Goal: Task Accomplishment & Management: Manage account settings

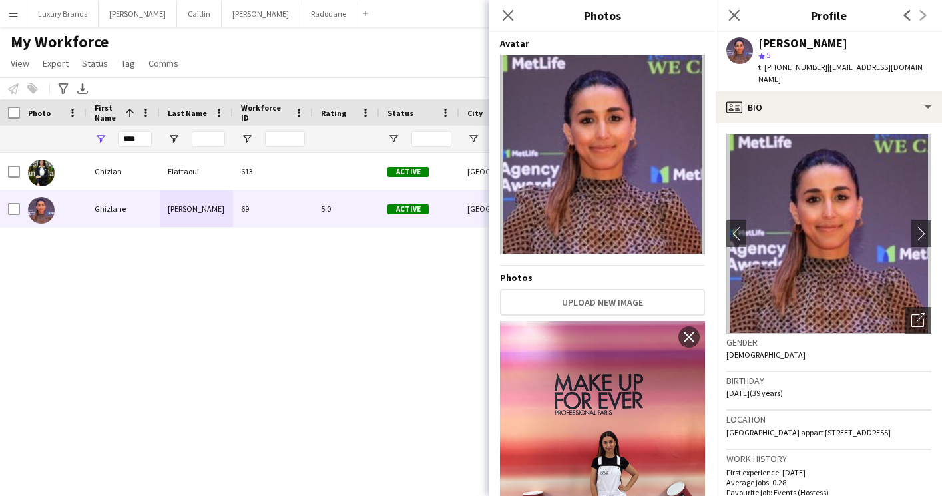
scroll to position [1136, 0]
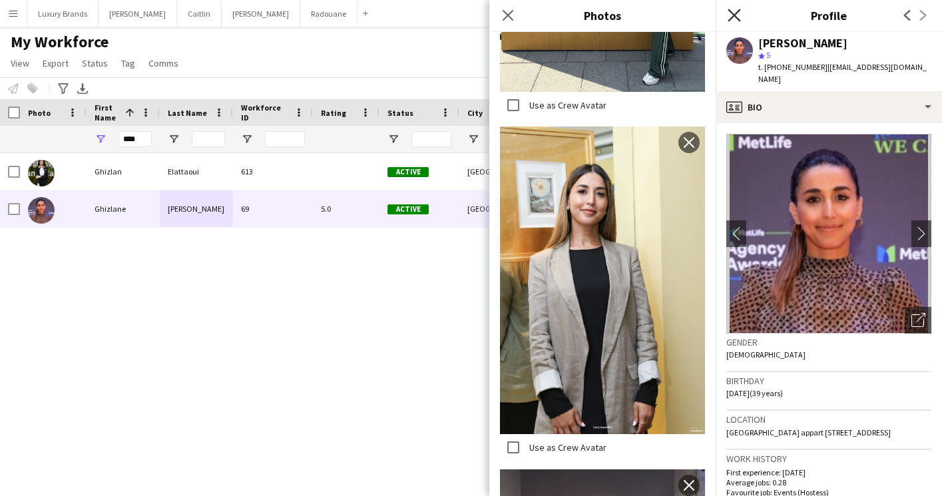
click at [733, 13] on icon "Close pop-in" at bounding box center [733, 15] width 13 height 13
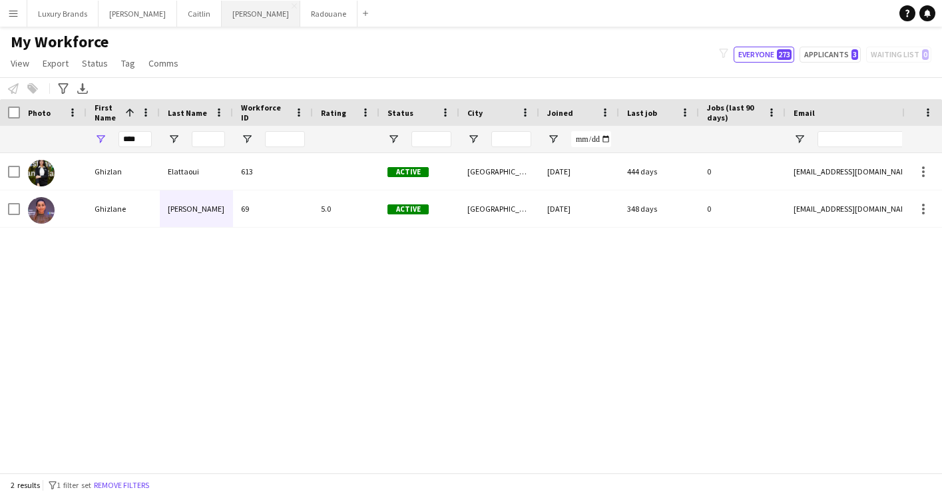
click at [222, 13] on button "[PERSON_NAME]" at bounding box center [261, 14] width 79 height 26
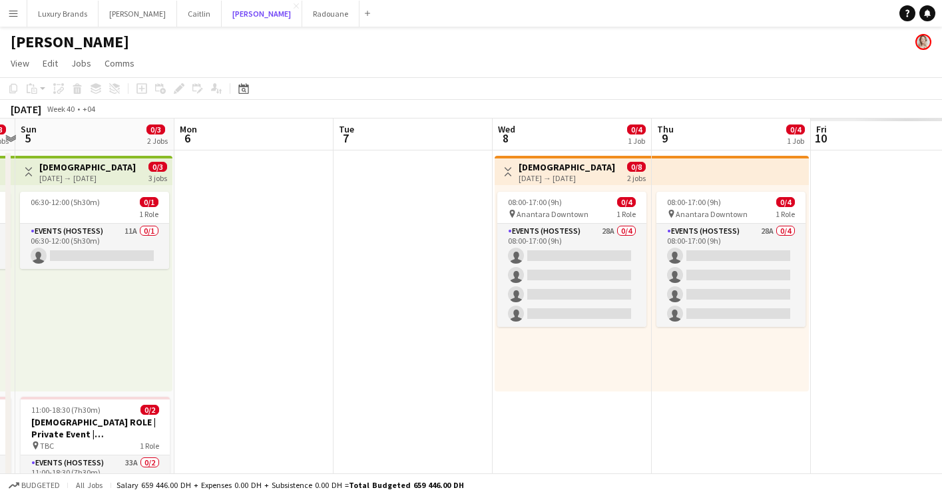
scroll to position [0, 454]
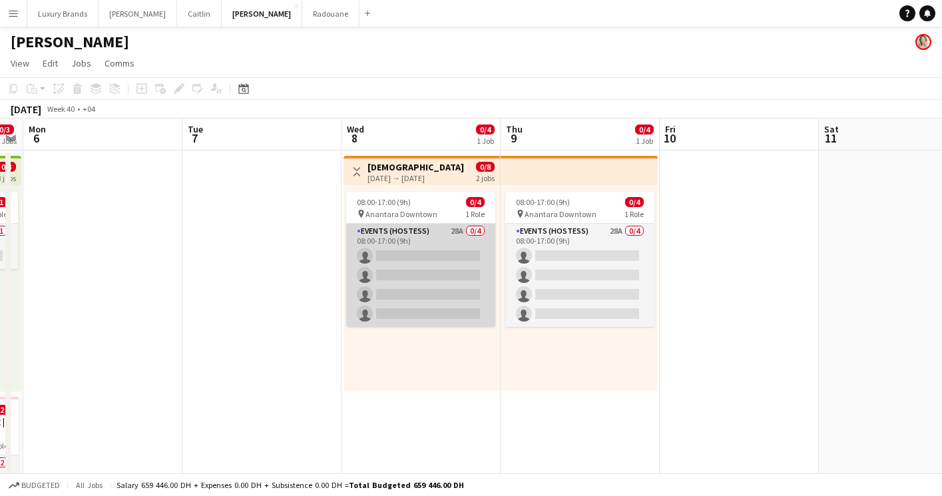
click at [424, 235] on app-card-role "Events (Hostess) 28A 0/4 08:00-17:00 (9h) single-neutral-actions single-neutral…" at bounding box center [420, 275] width 149 height 103
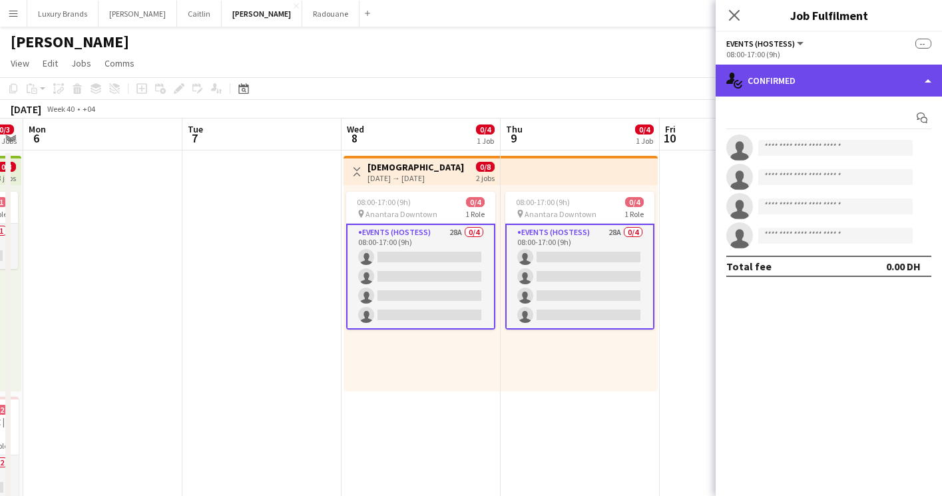
click at [786, 75] on div "single-neutral-actions-check-2 Confirmed" at bounding box center [828, 81] width 226 height 32
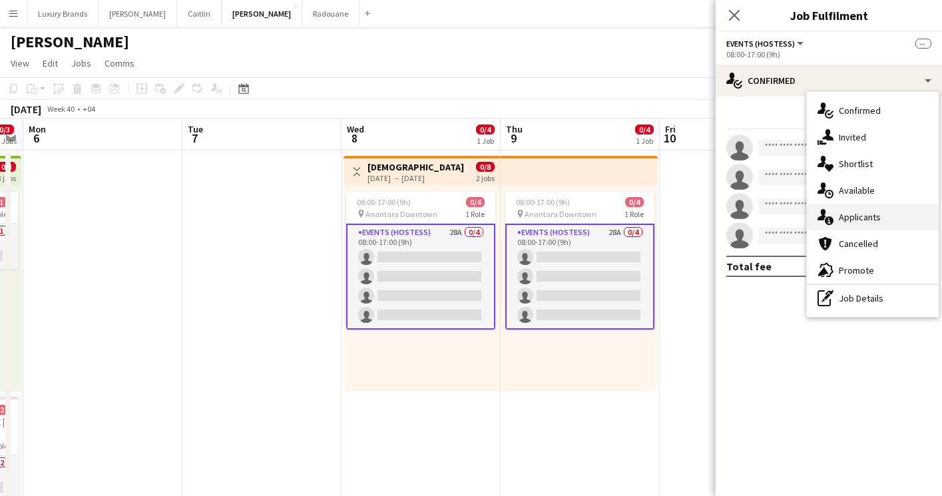
click at [864, 218] on span "Applicants" at bounding box center [860, 217] width 42 height 12
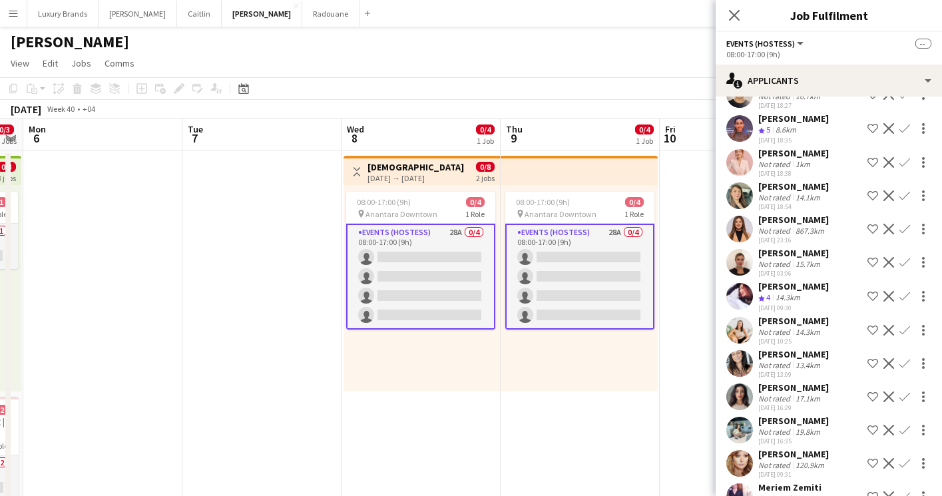
scroll to position [610, 0]
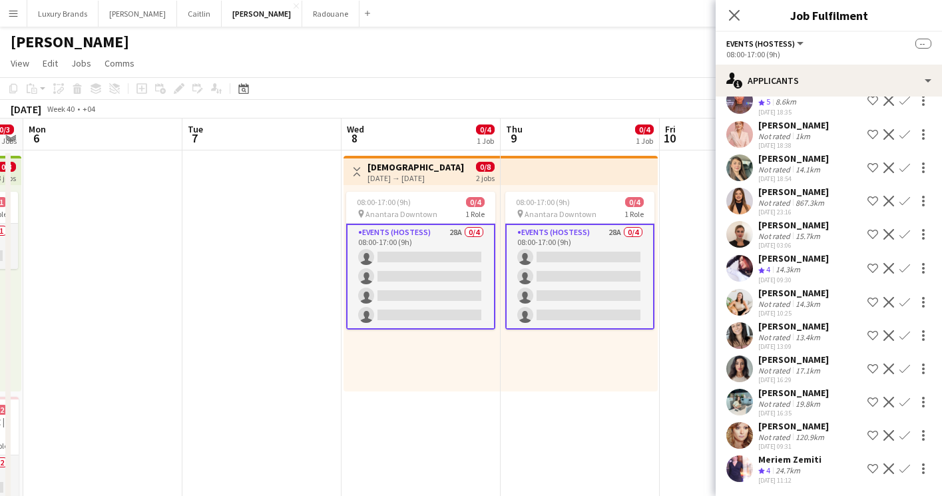
click at [562, 427] on app-date-cell "08:00-17:00 (9h) 0/4 pin Anantara Downtown 1 Role Events (Hostess) 28A 0/4 08:0…" at bounding box center [579, 461] width 159 height 623
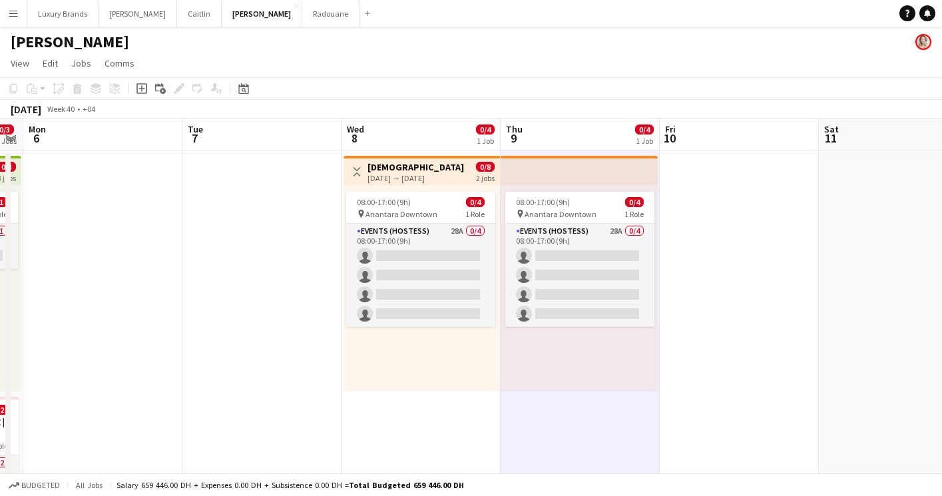
click at [461, 411] on app-date-cell "Toggle View [DEMOGRAPHIC_DATA] Hostesses | Conference | [GEOGRAPHIC_DATA] | [DA…" at bounding box center [420, 461] width 159 height 623
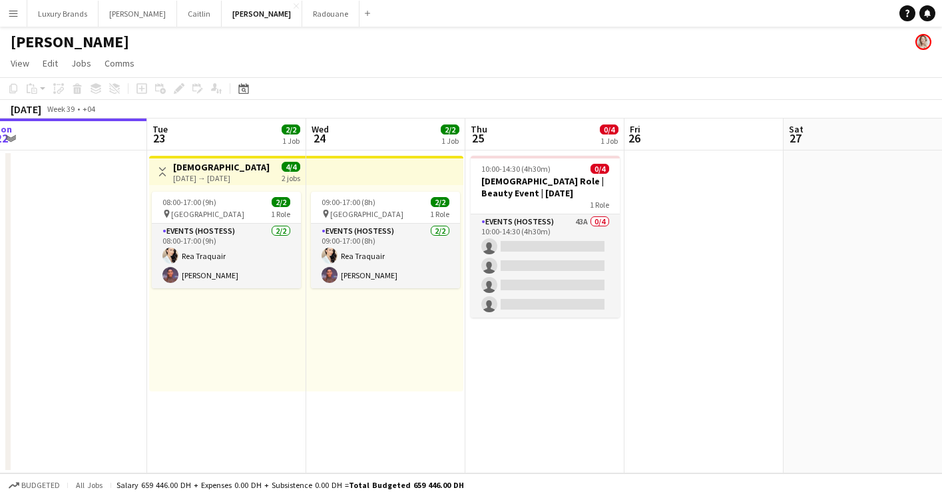
scroll to position [0, 490]
click at [548, 182] on h3 "[DEMOGRAPHIC_DATA] Role | Beauty Event | [DATE]" at bounding box center [544, 187] width 149 height 24
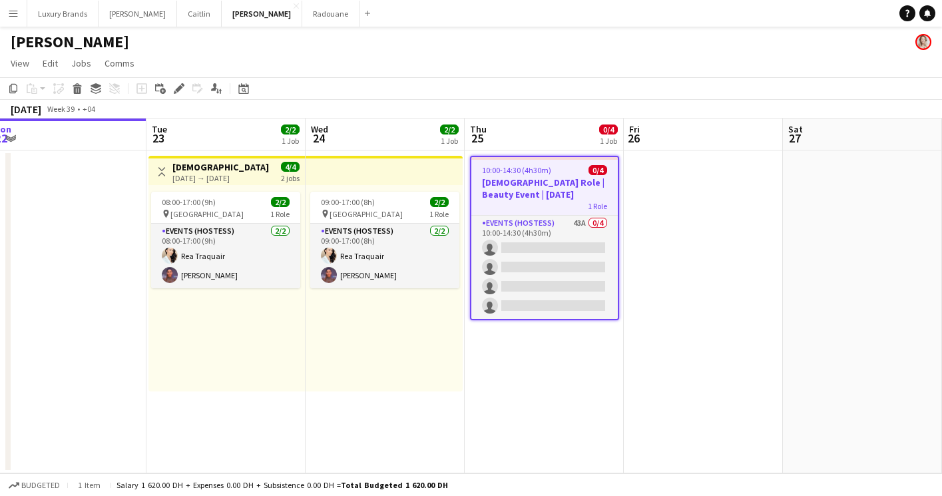
scroll to position [0, 490]
click at [79, 90] on icon at bounding box center [77, 90] width 7 height 7
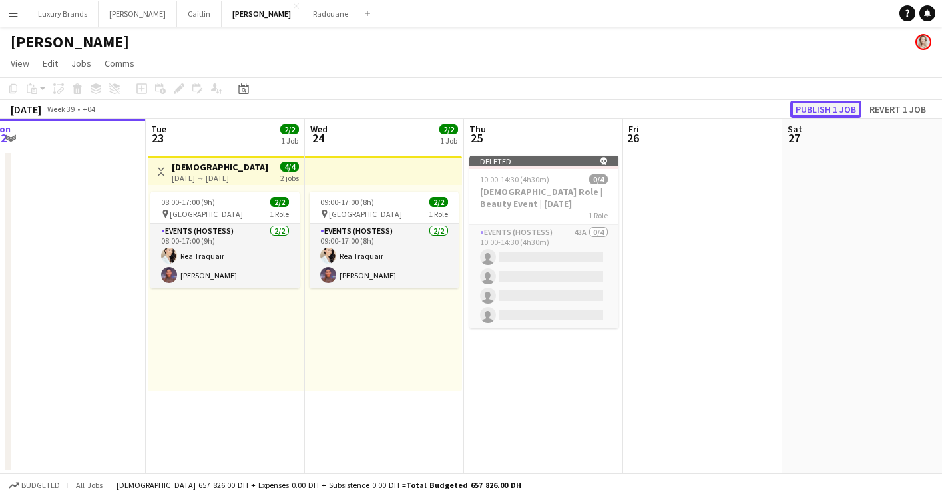
click at [835, 106] on button "Publish 1 job" at bounding box center [825, 108] width 71 height 17
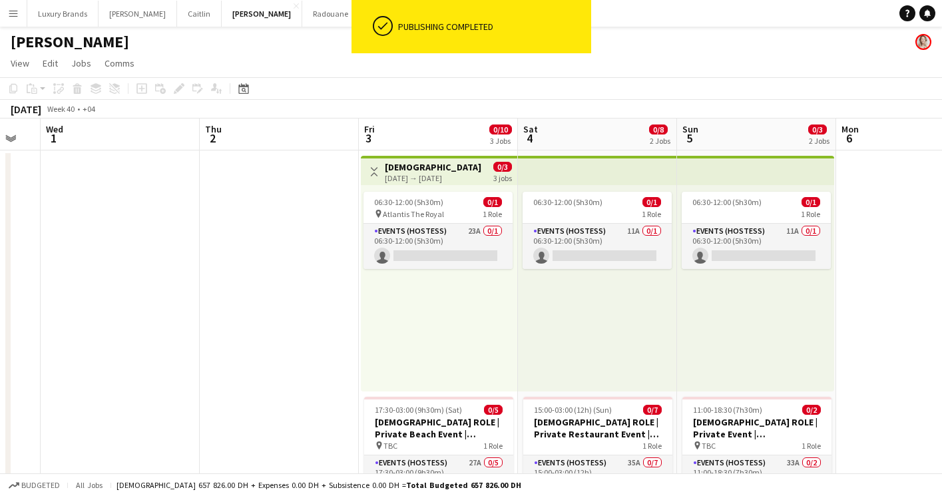
scroll to position [0, 445]
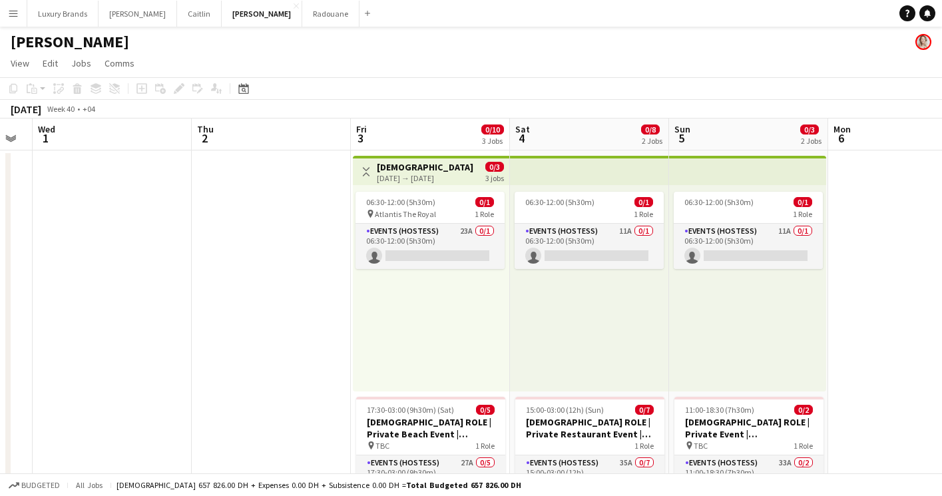
click at [15, 15] on app-icon "Menu" at bounding box center [13, 13] width 11 height 11
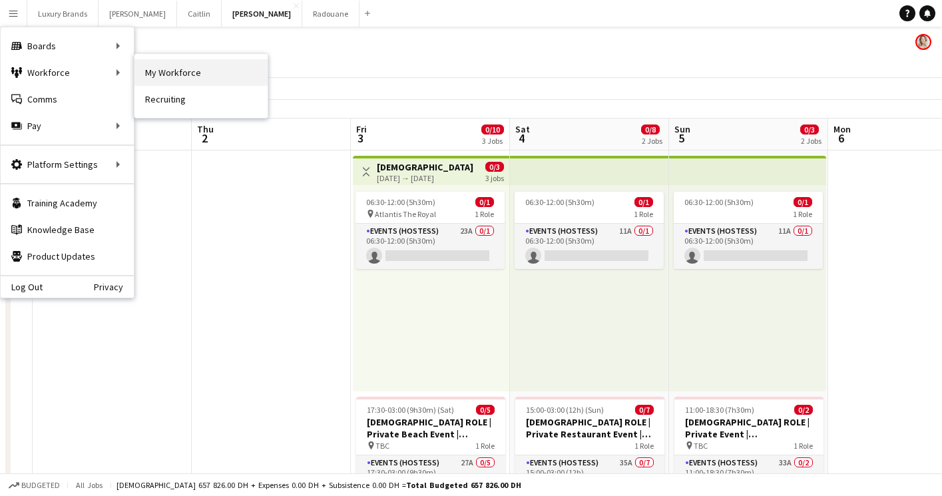
click at [186, 62] on link "My Workforce" at bounding box center [200, 72] width 133 height 27
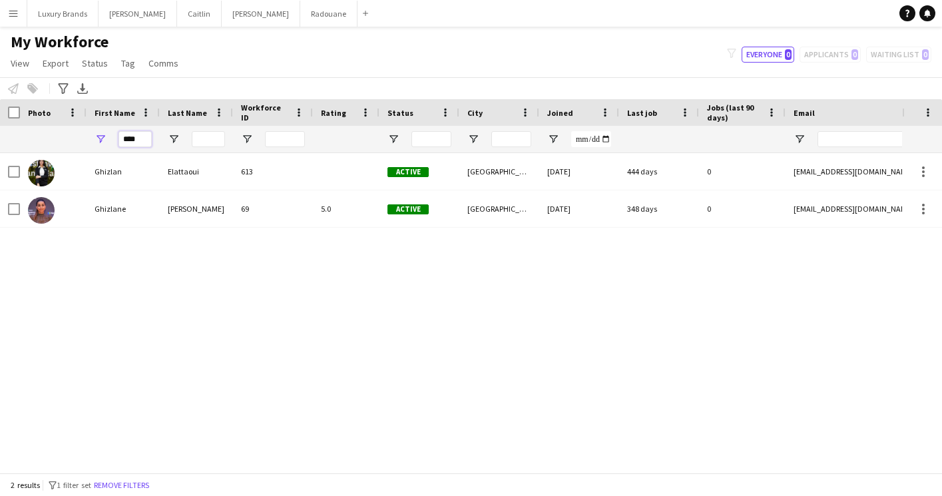
click at [132, 138] on input "****" at bounding box center [134, 139] width 33 height 16
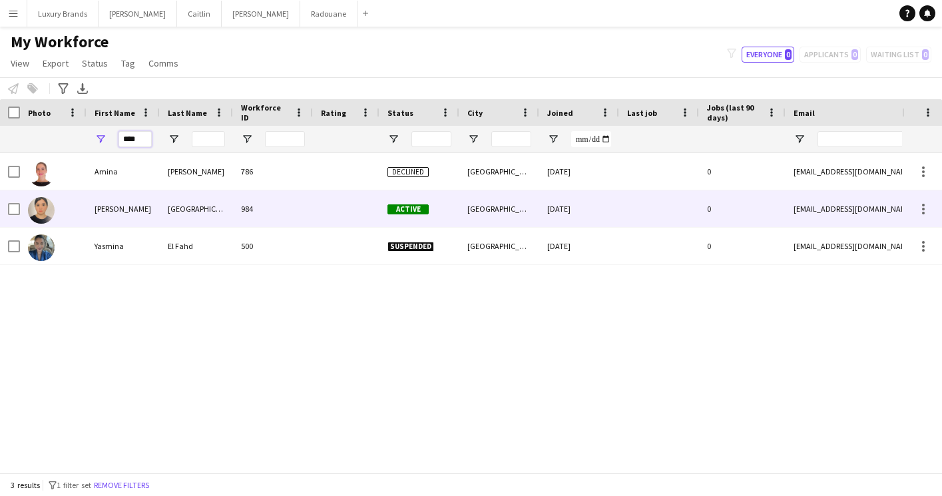
type input "****"
click at [168, 209] on div "[GEOGRAPHIC_DATA]" at bounding box center [196, 208] width 73 height 37
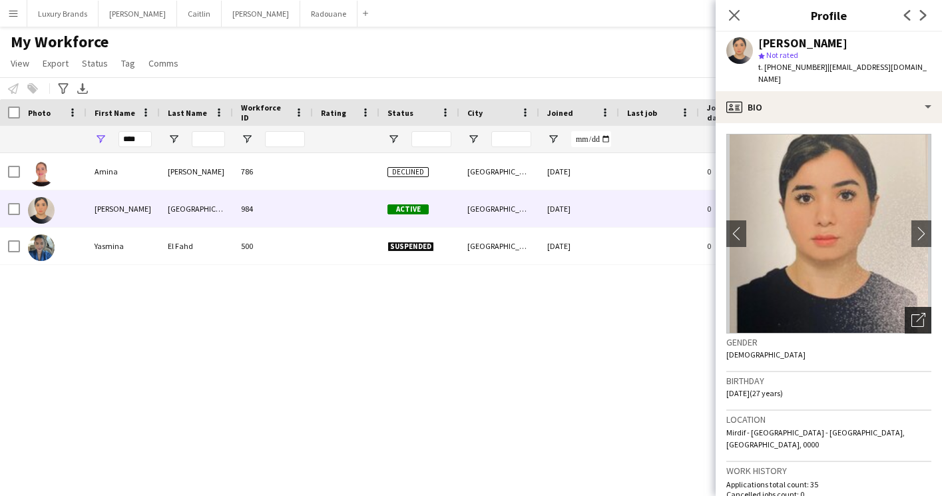
click at [923, 314] on icon at bounding box center [917, 320] width 13 height 13
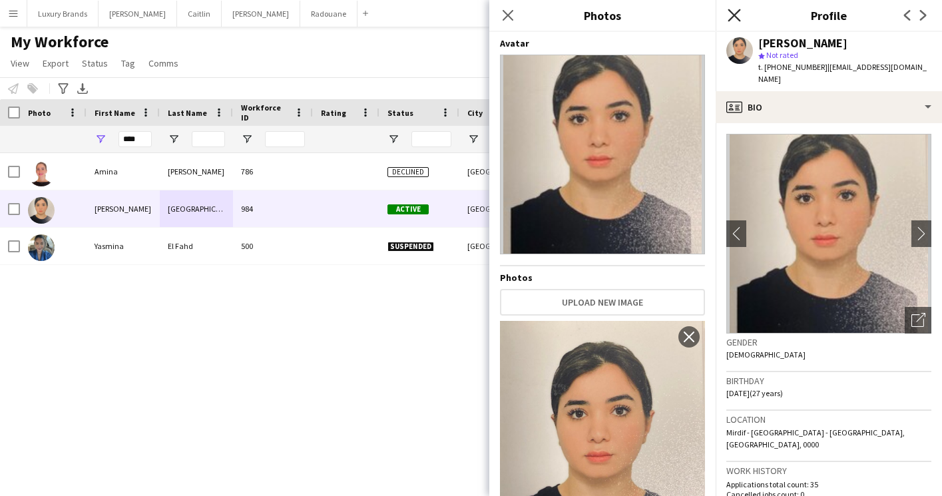
click at [733, 11] on icon "Close pop-in" at bounding box center [733, 15] width 13 height 13
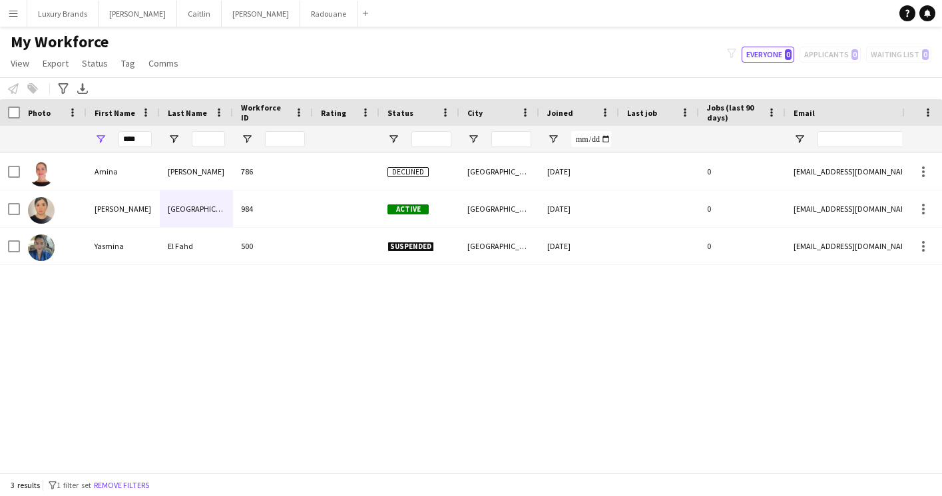
click at [502, 321] on div "[PERSON_NAME] 786 Declined [GEOGRAPHIC_DATA] [DATE] 0 [EMAIL_ADDRESS][DOMAIN_NA…" at bounding box center [451, 312] width 902 height 319
click at [127, 358] on div "[PERSON_NAME] 786 Declined [GEOGRAPHIC_DATA] [DATE] 0 [EMAIL_ADDRESS][DOMAIN_NA…" at bounding box center [451, 312] width 902 height 319
click at [119, 322] on div "[PERSON_NAME] 786 Declined [GEOGRAPHIC_DATA] [DATE] 0 [EMAIL_ADDRESS][DOMAIN_NA…" at bounding box center [451, 312] width 902 height 319
click at [190, 346] on div "[PERSON_NAME] 786 Declined [GEOGRAPHIC_DATA] [DATE] 0 [EMAIL_ADDRESS][DOMAIN_NA…" at bounding box center [451, 312] width 902 height 319
click at [252, 59] on div "My Workforce View Views Default view New view Update view Delete view Edit name…" at bounding box center [471, 54] width 942 height 45
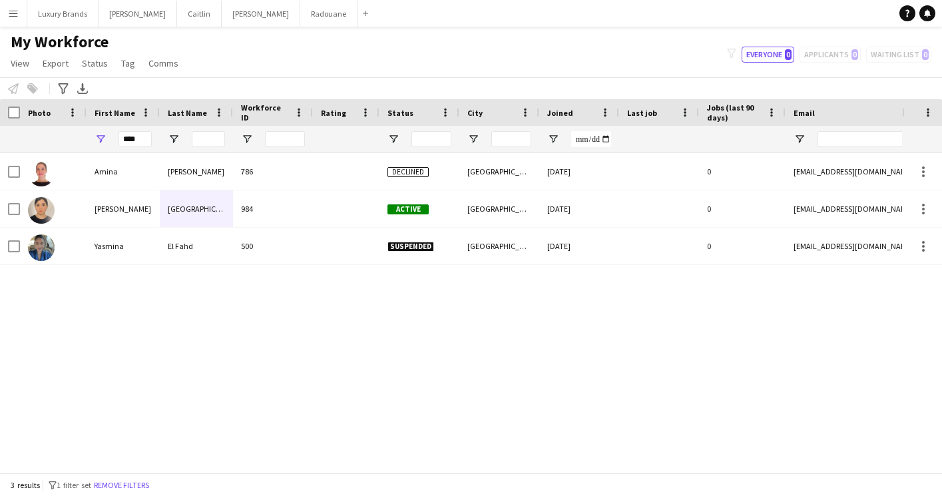
click at [301, 316] on div "[PERSON_NAME] 786 Declined [GEOGRAPHIC_DATA] [DATE] 0 [EMAIL_ADDRESS][DOMAIN_NA…" at bounding box center [451, 312] width 902 height 319
click at [341, 313] on div "[PERSON_NAME] 786 Declined [GEOGRAPHIC_DATA] [DATE] 0 [EMAIL_ADDRESS][DOMAIN_NA…" at bounding box center [451, 312] width 902 height 319
click at [308, 311] on div "[PERSON_NAME] 786 Declined [GEOGRAPHIC_DATA] [DATE] 0 [EMAIL_ADDRESS][DOMAIN_NA…" at bounding box center [451, 312] width 902 height 319
click at [328, 321] on div "[PERSON_NAME] 786 Declined [GEOGRAPHIC_DATA] [DATE] 0 [EMAIL_ADDRESS][DOMAIN_NA…" at bounding box center [451, 312] width 902 height 319
drag, startPoint x: 236, startPoint y: 353, endPoint x: 229, endPoint y: 353, distance: 7.4
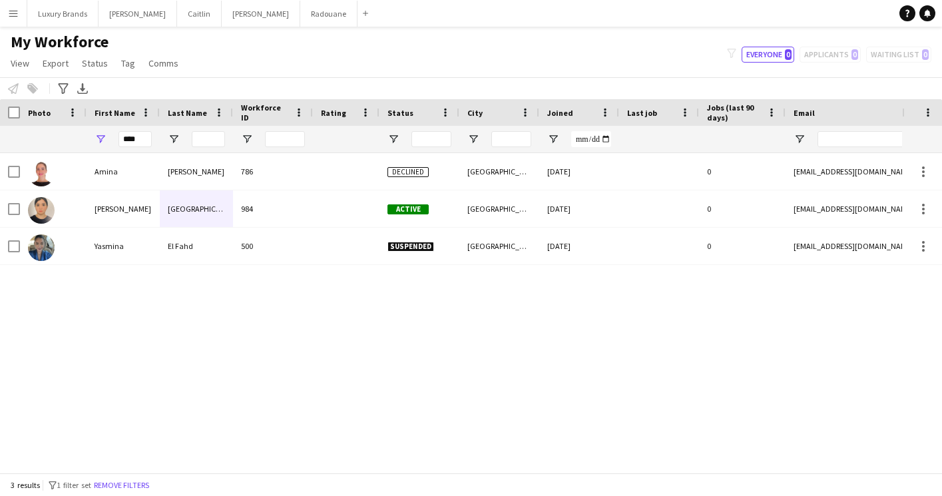
click at [236, 353] on div "[PERSON_NAME] 786 Declined [GEOGRAPHIC_DATA] [DATE] 0 [EMAIL_ADDRESS][DOMAIN_NA…" at bounding box center [451, 312] width 902 height 319
click at [437, 323] on div "[PERSON_NAME] 786 Declined [GEOGRAPHIC_DATA] [DATE] 0 [EMAIL_ADDRESS][DOMAIN_NA…" at bounding box center [451, 312] width 902 height 319
click at [222, 11] on button "[PERSON_NAME]" at bounding box center [261, 14] width 79 height 26
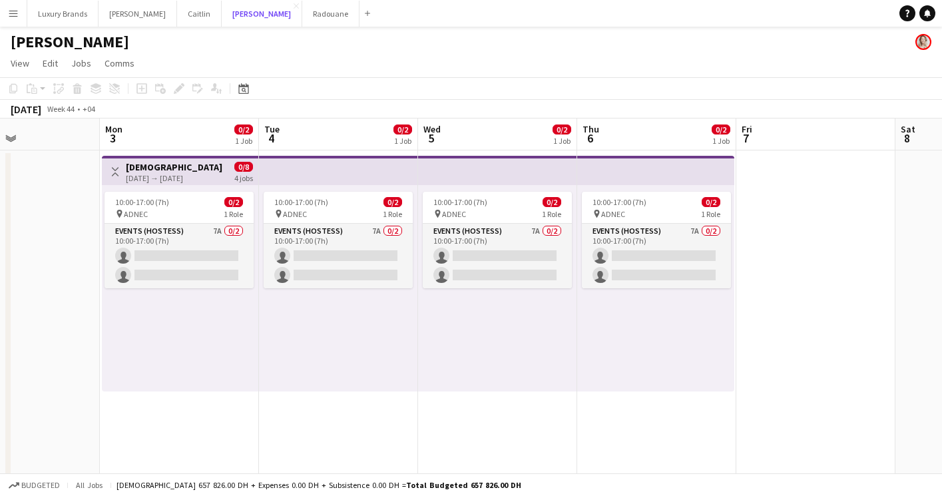
scroll to position [0, 396]
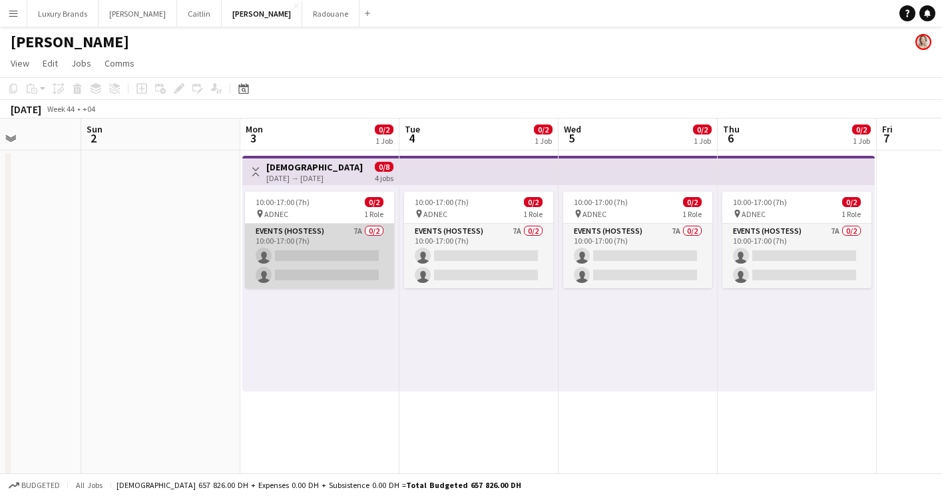
click at [341, 234] on app-card-role "Events (Hostess) 7A 0/2 10:00-17:00 (7h) single-neutral-actions single-neutral-…" at bounding box center [319, 256] width 149 height 65
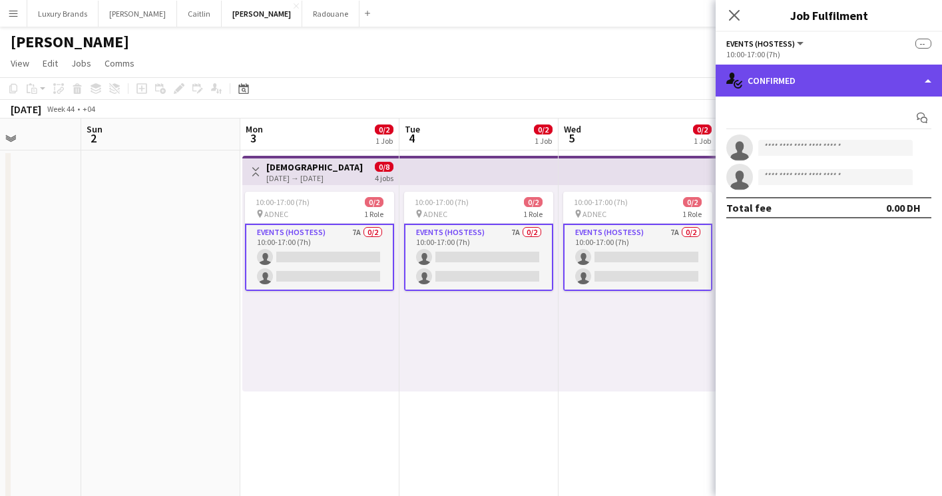
click at [784, 79] on div "single-neutral-actions-check-2 Confirmed" at bounding box center [828, 81] width 226 height 32
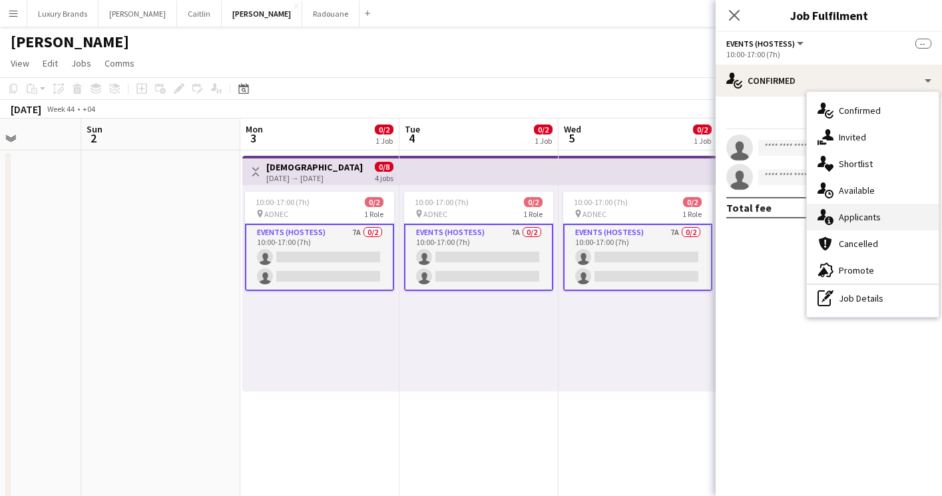
click at [878, 213] on span "Applicants" at bounding box center [860, 217] width 42 height 12
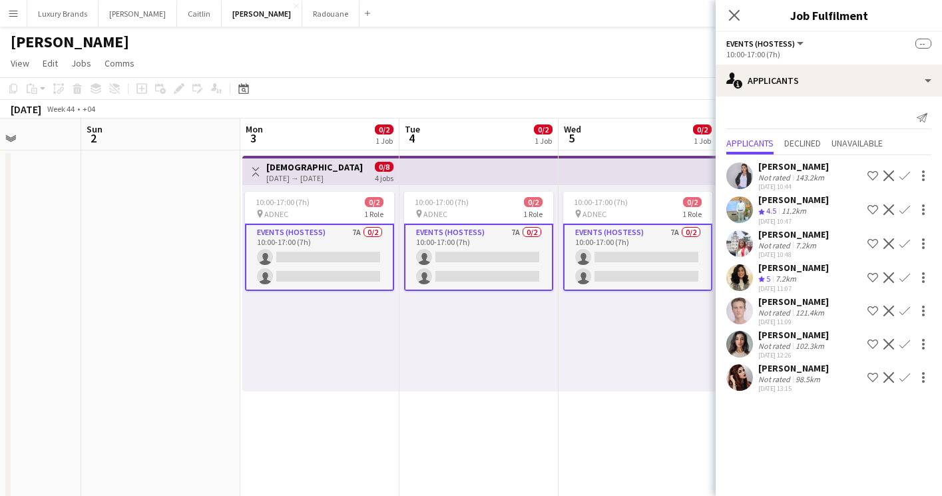
click at [890, 307] on app-icon "Decline" at bounding box center [888, 310] width 11 height 11
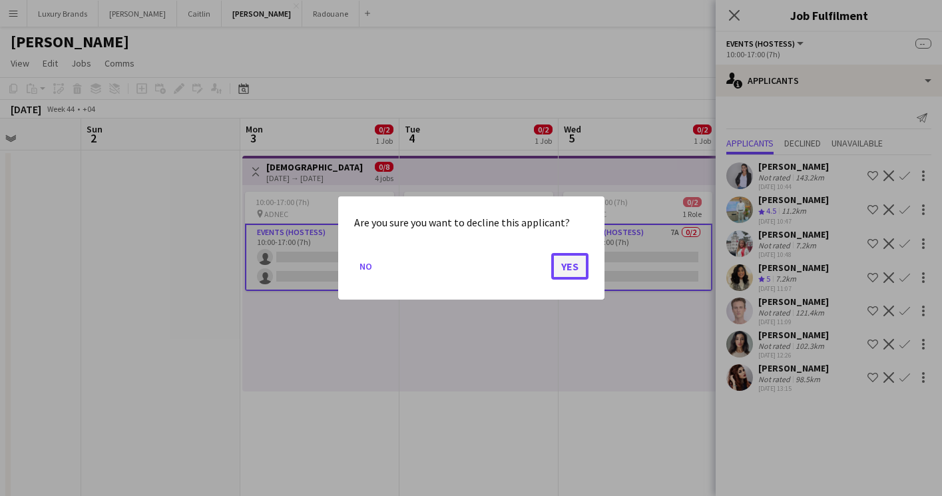
click at [566, 272] on button "Yes" at bounding box center [569, 266] width 37 height 27
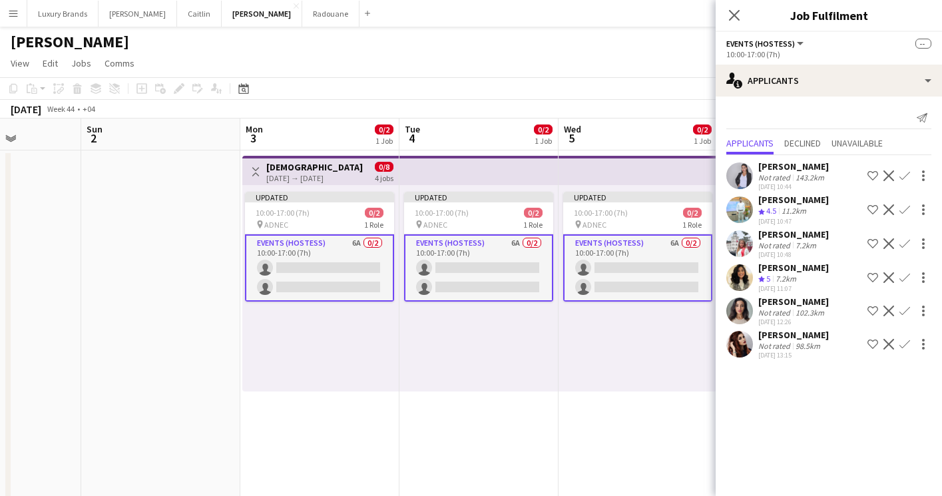
click at [888, 207] on app-icon "Decline" at bounding box center [888, 209] width 11 height 11
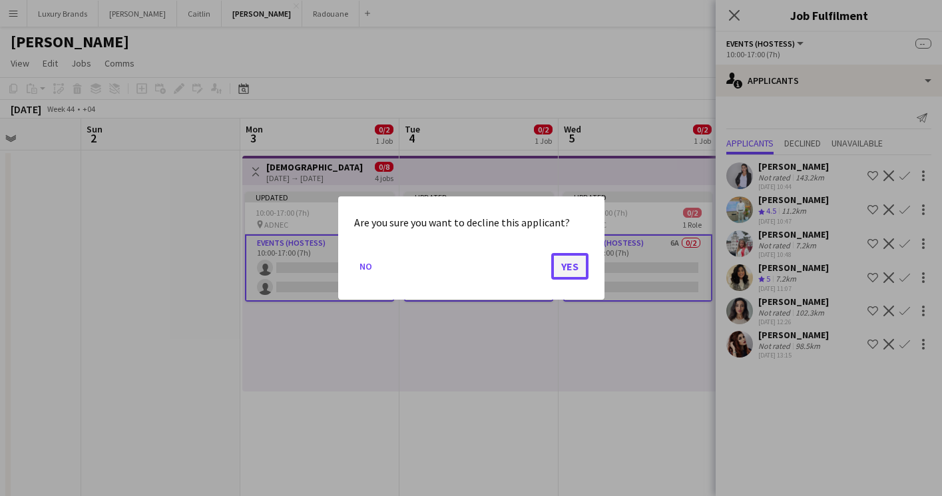
click at [563, 267] on button "Yes" at bounding box center [569, 266] width 37 height 27
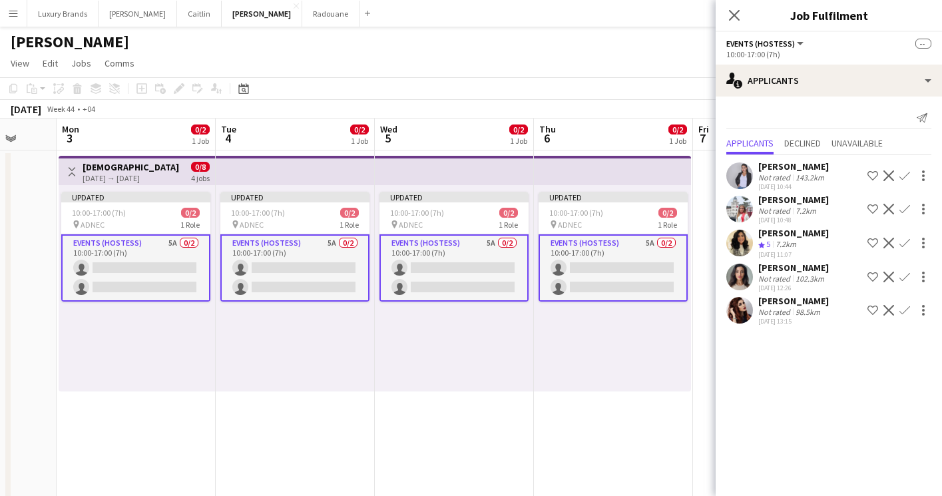
scroll to position [0, 426]
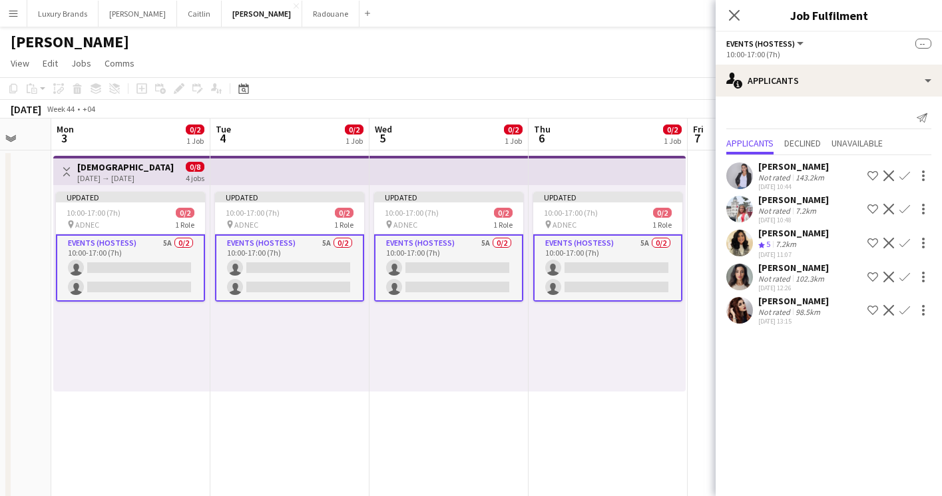
click at [411, 423] on app-date-cell "Updated 10:00-17:00 (7h) 0/2 pin ADNEC 1 Role Events (Hostess) 5A 0/2 10:00-17:…" at bounding box center [448, 461] width 159 height 623
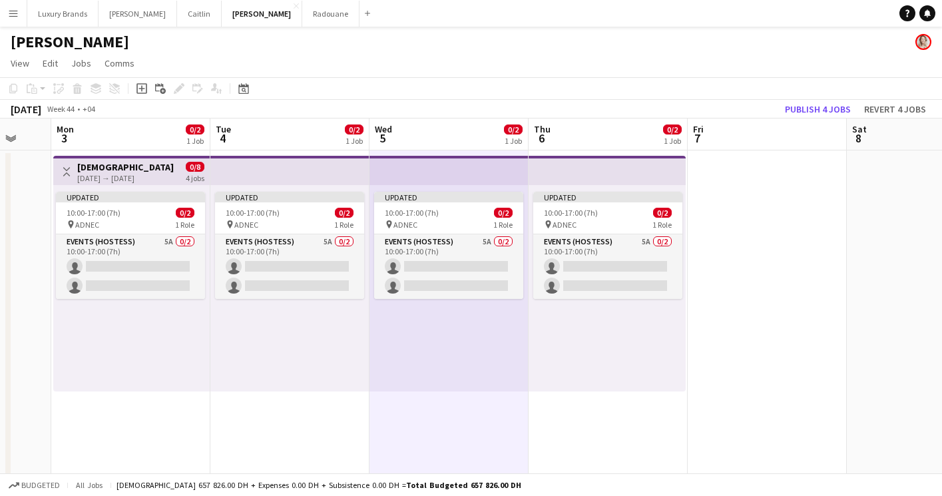
click at [314, 431] on app-date-cell "Updated 10:00-17:00 (7h) 0/2 pin ADNEC 1 Role Events (Hostess) 5A 0/2 10:00-17:…" at bounding box center [289, 461] width 159 height 623
